Goal: Task Accomplishment & Management: Manage account settings

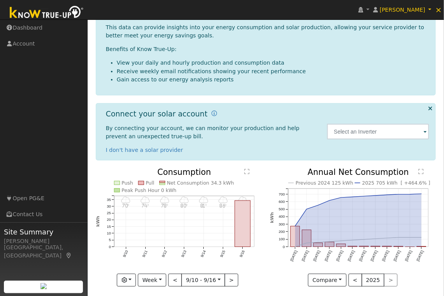
scroll to position [56, 0]
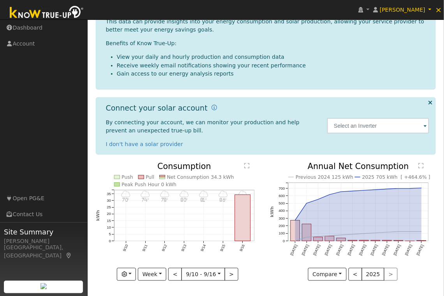
click at [428, 104] on icon at bounding box center [430, 103] width 4 height 6
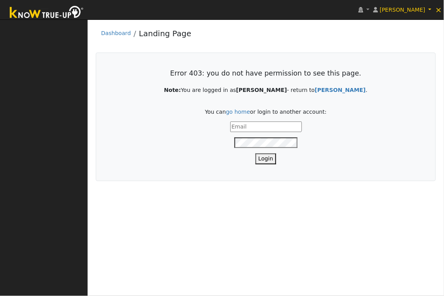
type input "[PERSON_NAME][EMAIL_ADDRESS][DOMAIN_NAME]"
click at [273, 162] on button "Login" at bounding box center [265, 158] width 21 height 11
